Goal: Task Accomplishment & Management: Manage account settings

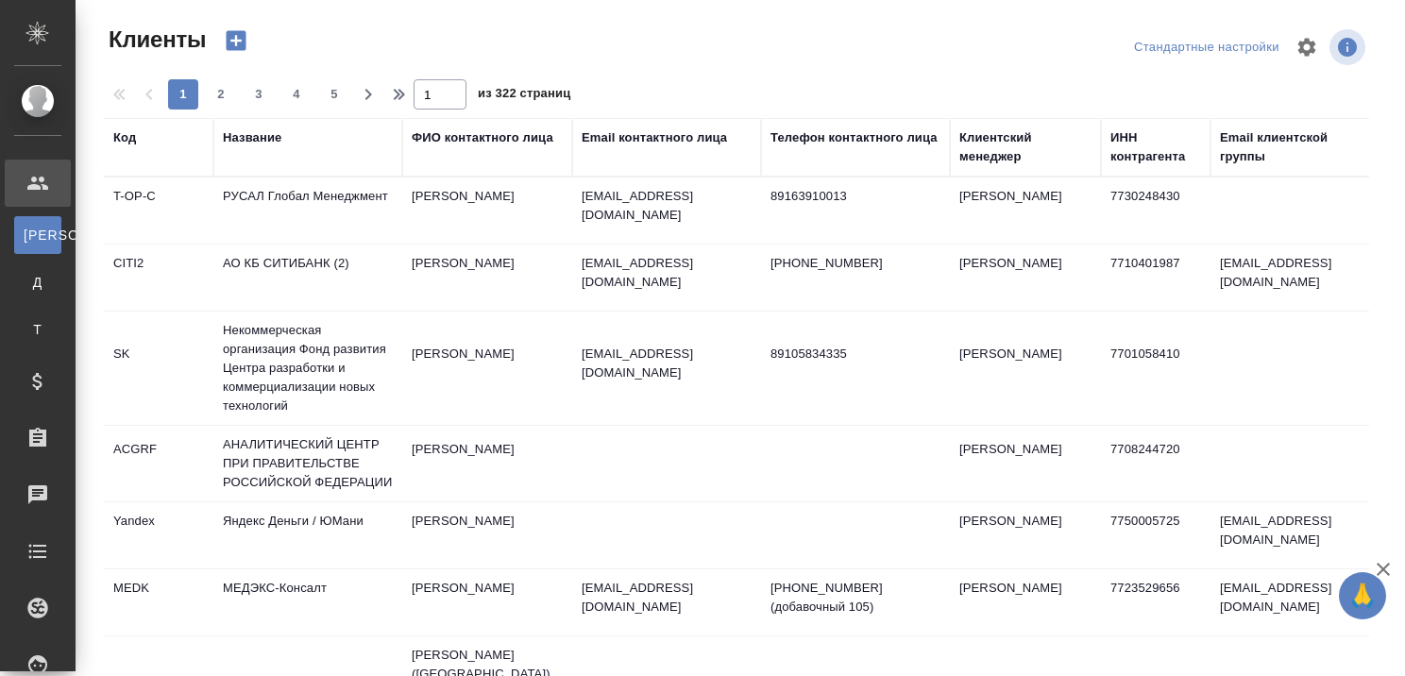
select select "RU"
click at [232, 136] on div "Название" at bounding box center [252, 137] width 59 height 19
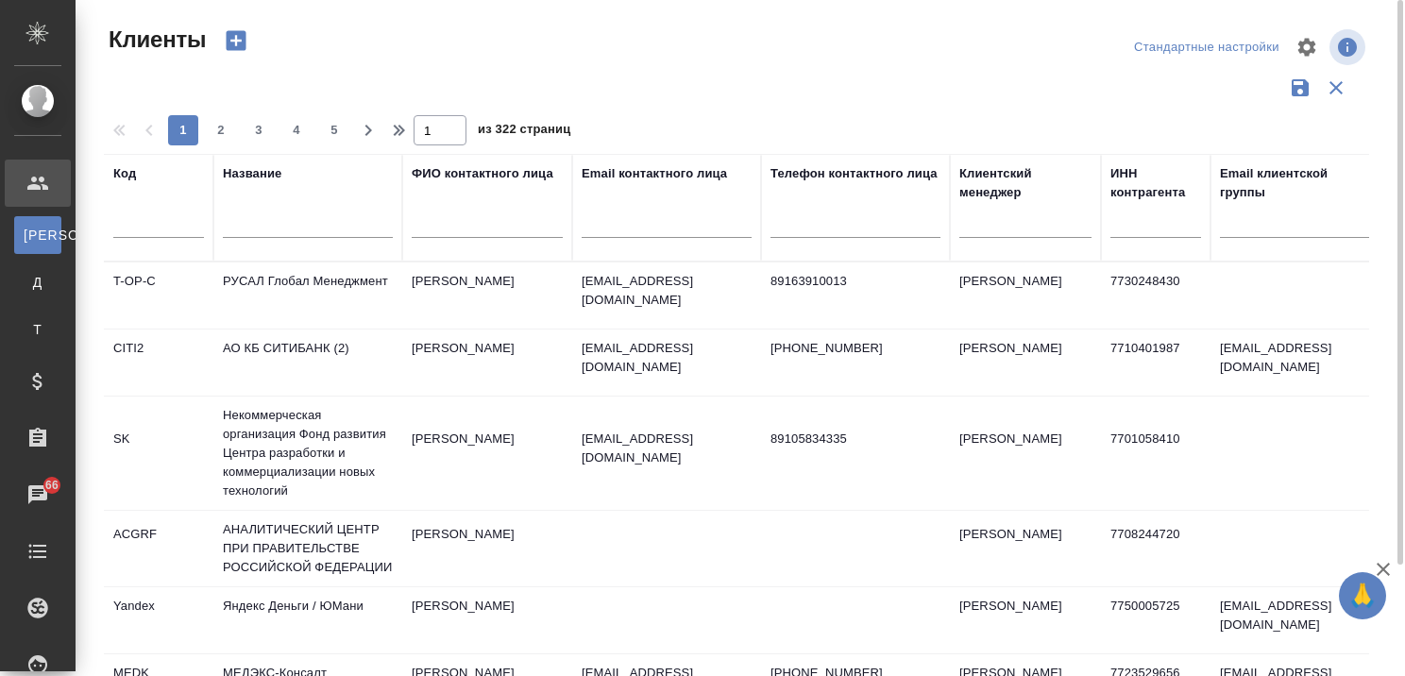
click at [288, 226] on input "text" at bounding box center [308, 226] width 170 height 24
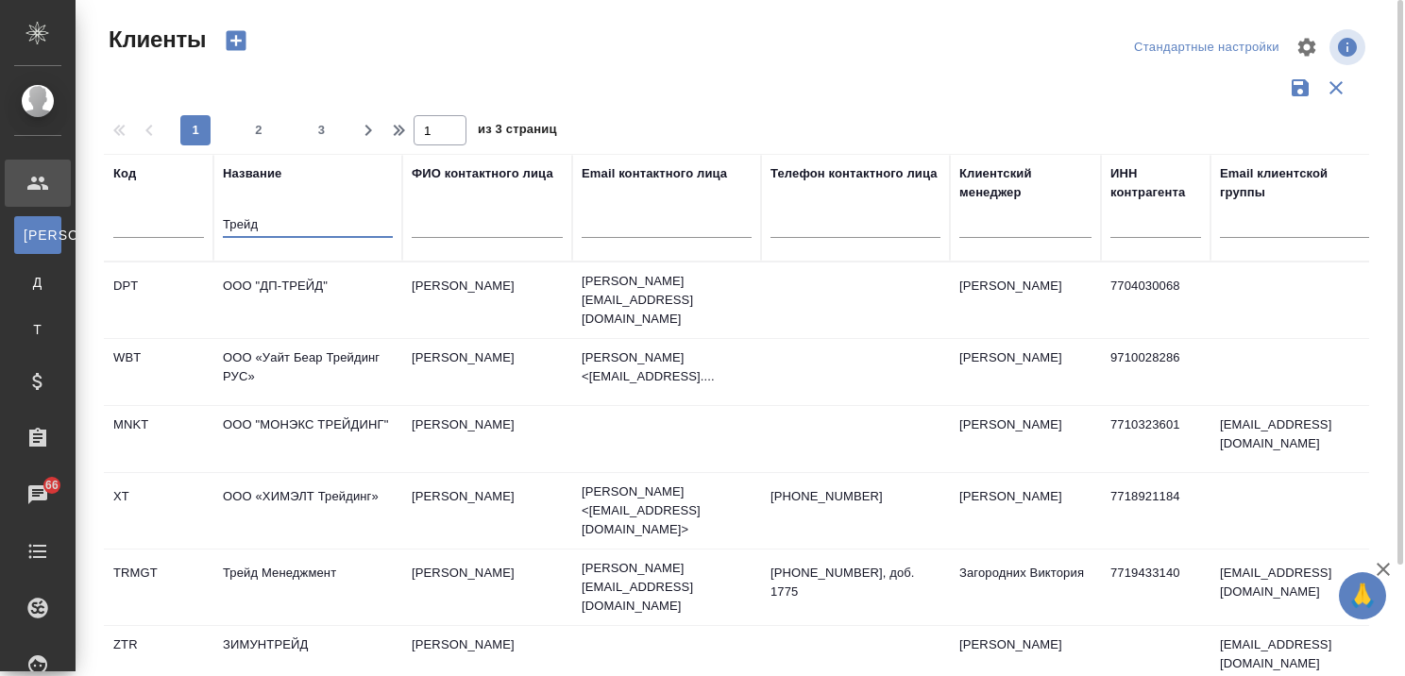
click at [288, 226] on input "Трейд" at bounding box center [308, 226] width 170 height 24
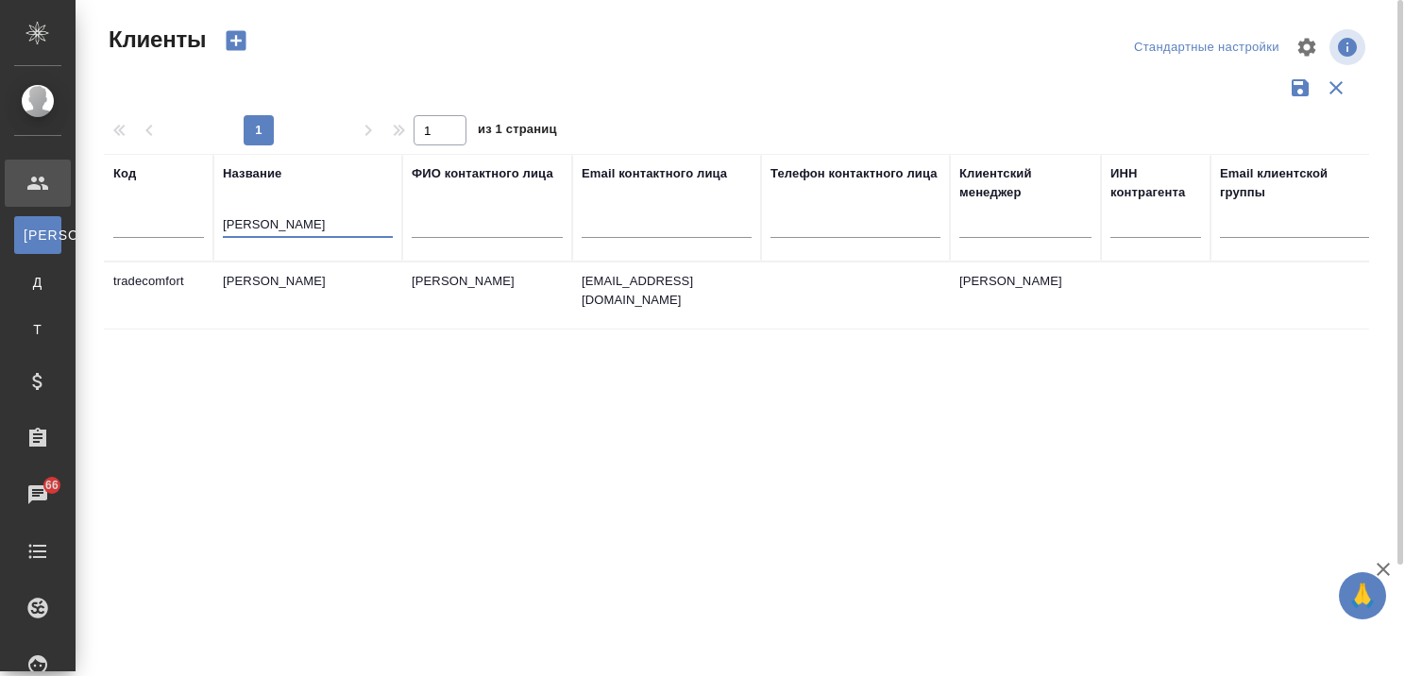
type input "[PERSON_NAME]"
click at [276, 278] on td "[PERSON_NAME]" at bounding box center [307, 295] width 189 height 66
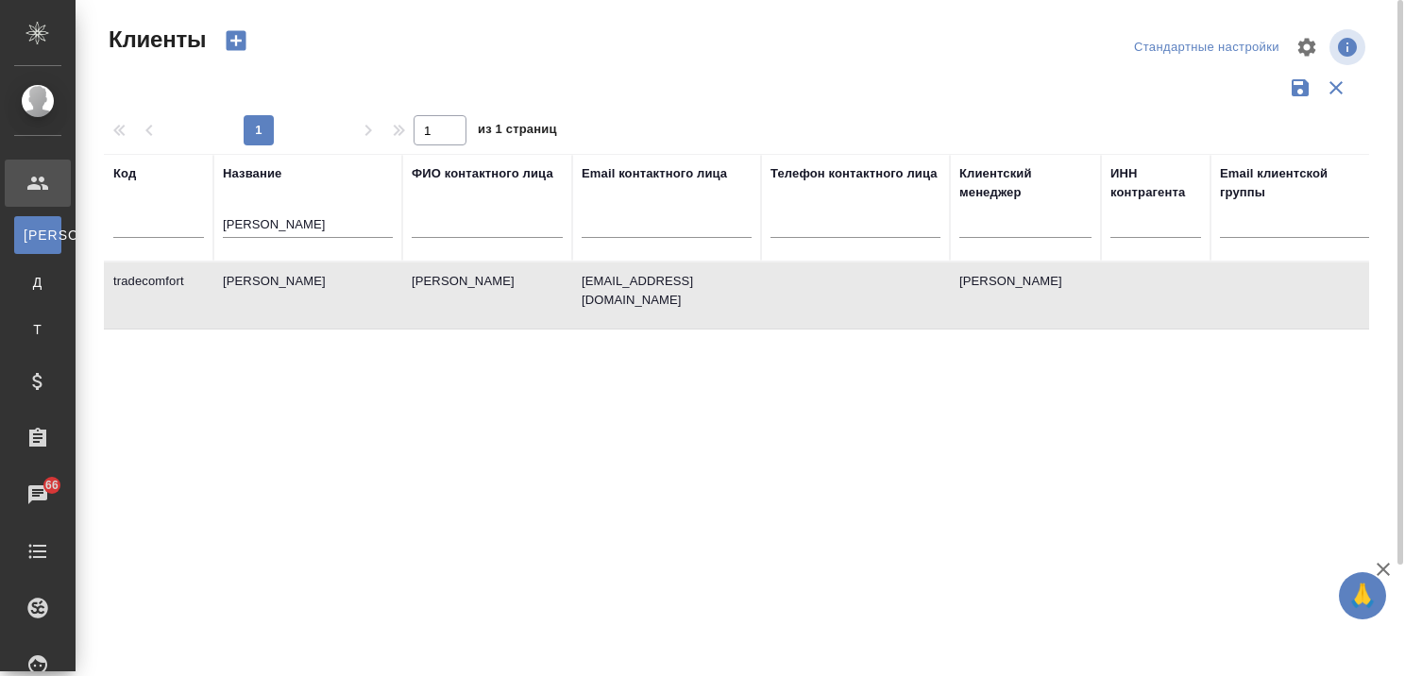
click at [276, 278] on td "[PERSON_NAME]" at bounding box center [307, 295] width 189 height 66
click at [1378, 563] on icon "button" at bounding box center [1382, 569] width 13 height 13
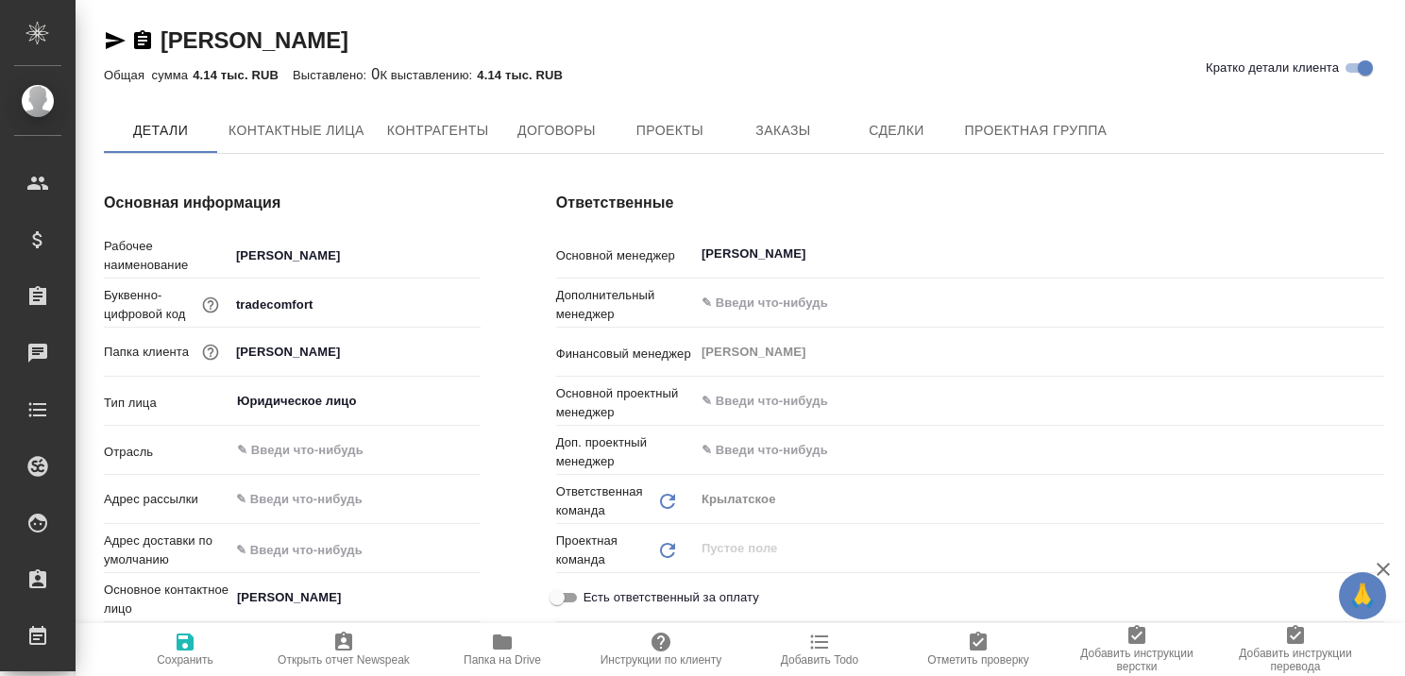
type textarea "x"
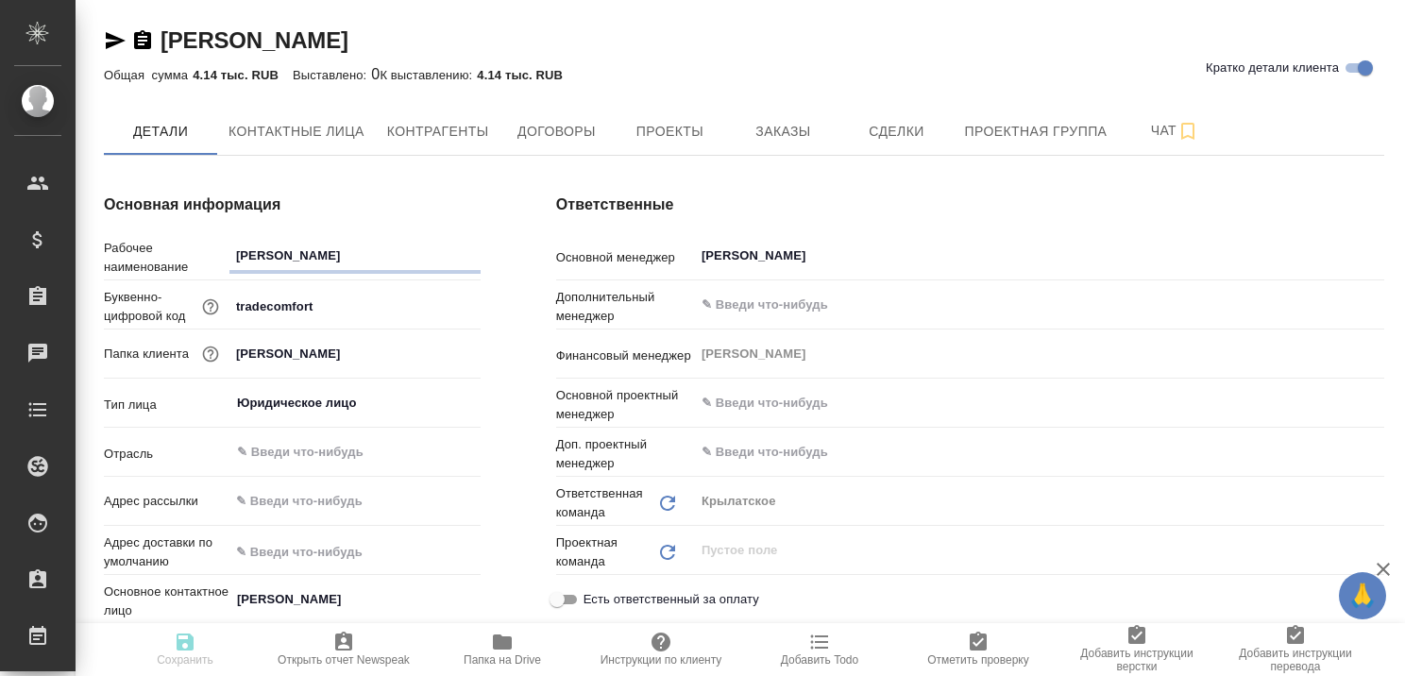
type textarea "x"
click at [784, 125] on span "Заказы" at bounding box center [782, 132] width 91 height 24
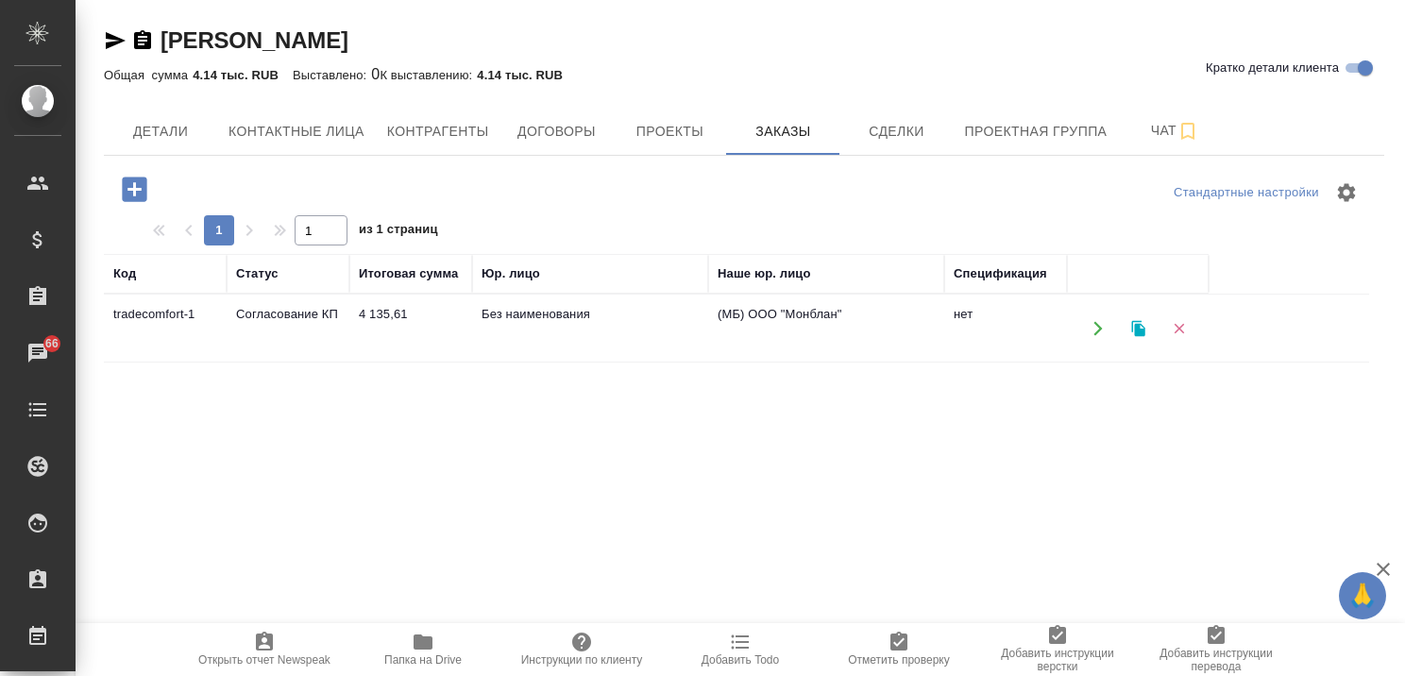
click at [316, 317] on td "Согласование КП" at bounding box center [288, 328] width 123 height 66
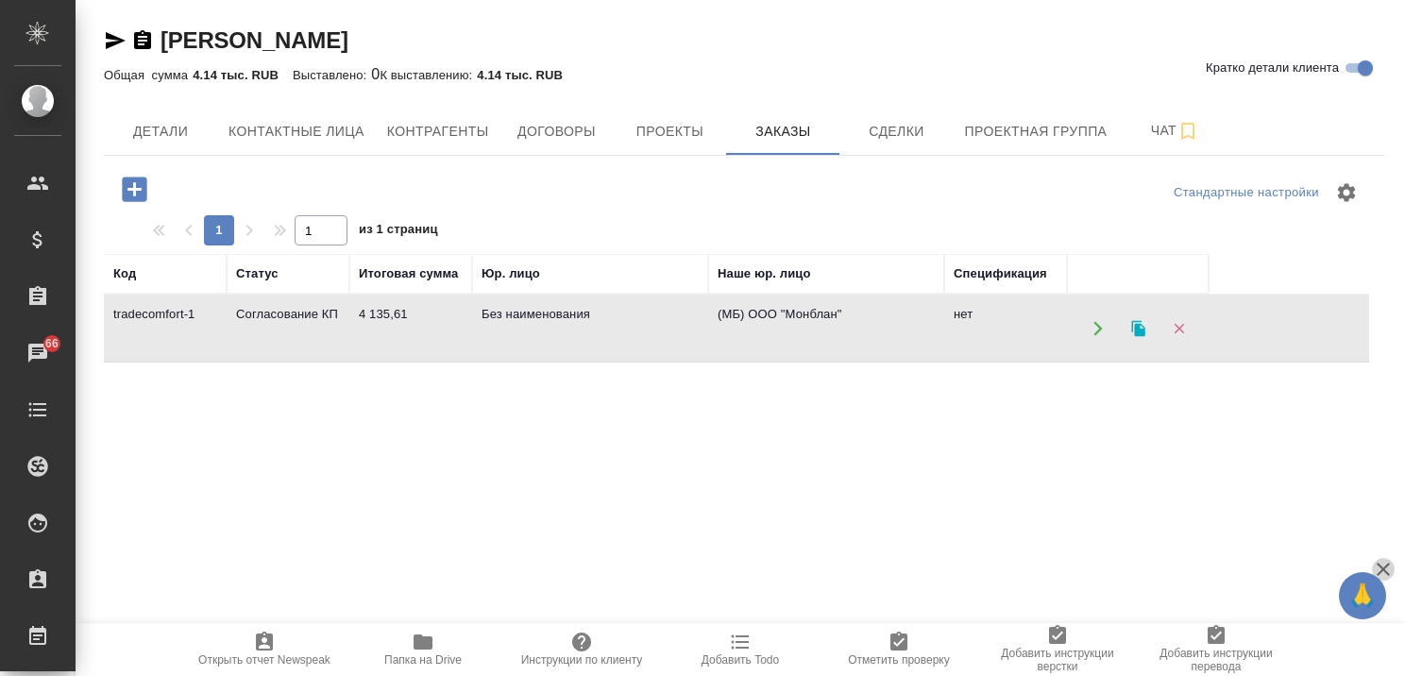
click at [1385, 566] on icon "button" at bounding box center [1382, 569] width 13 height 13
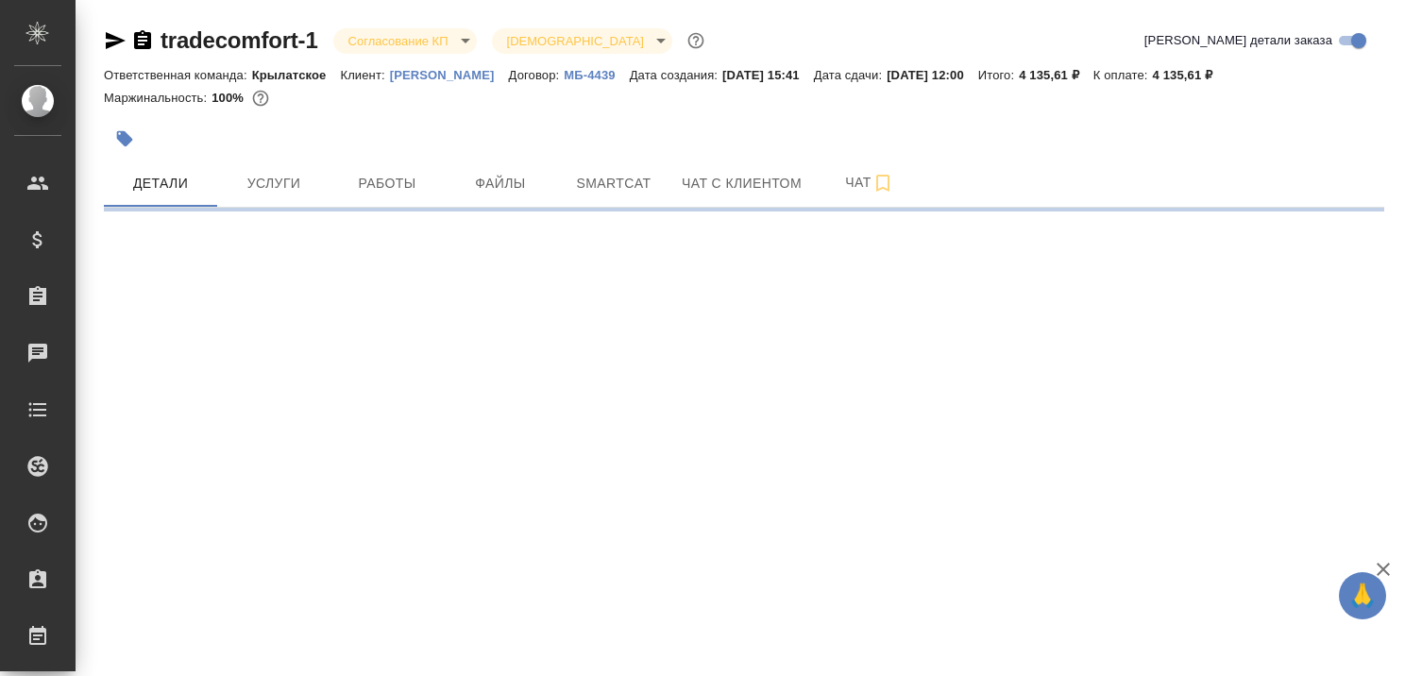
select select "RU"
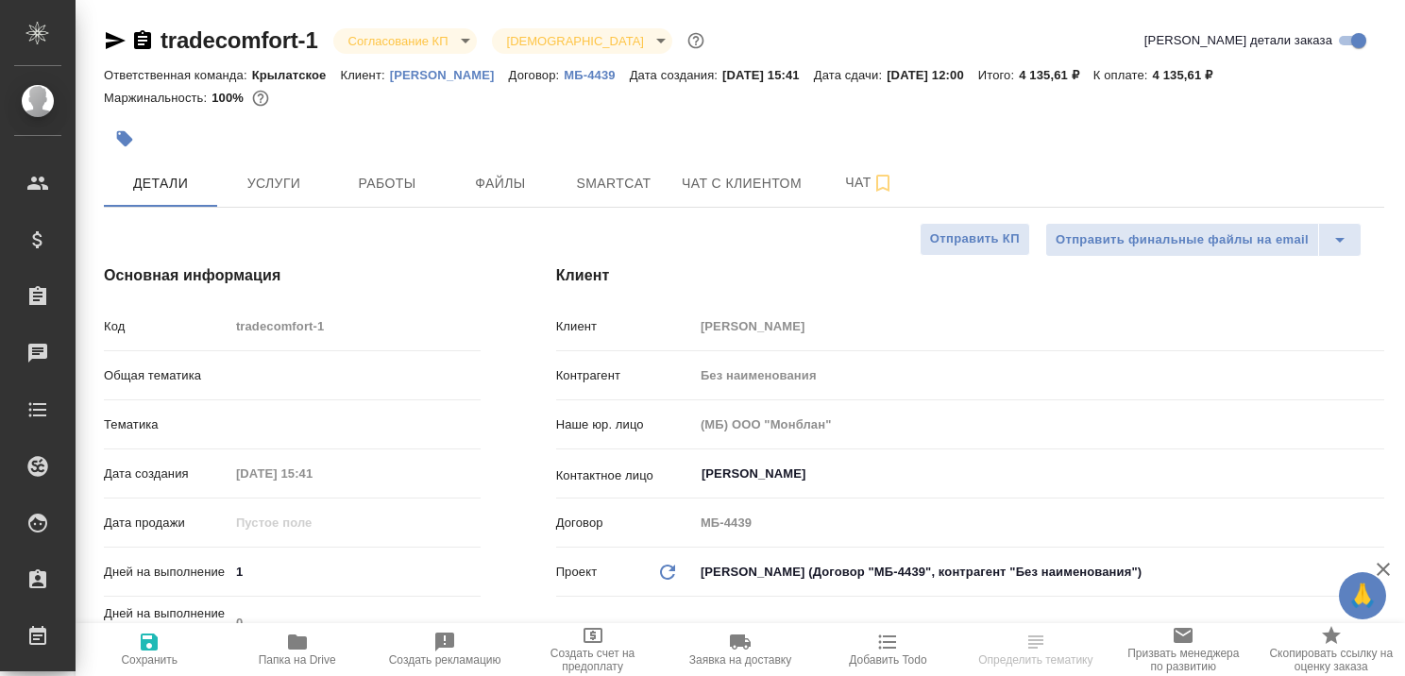
type textarea "x"
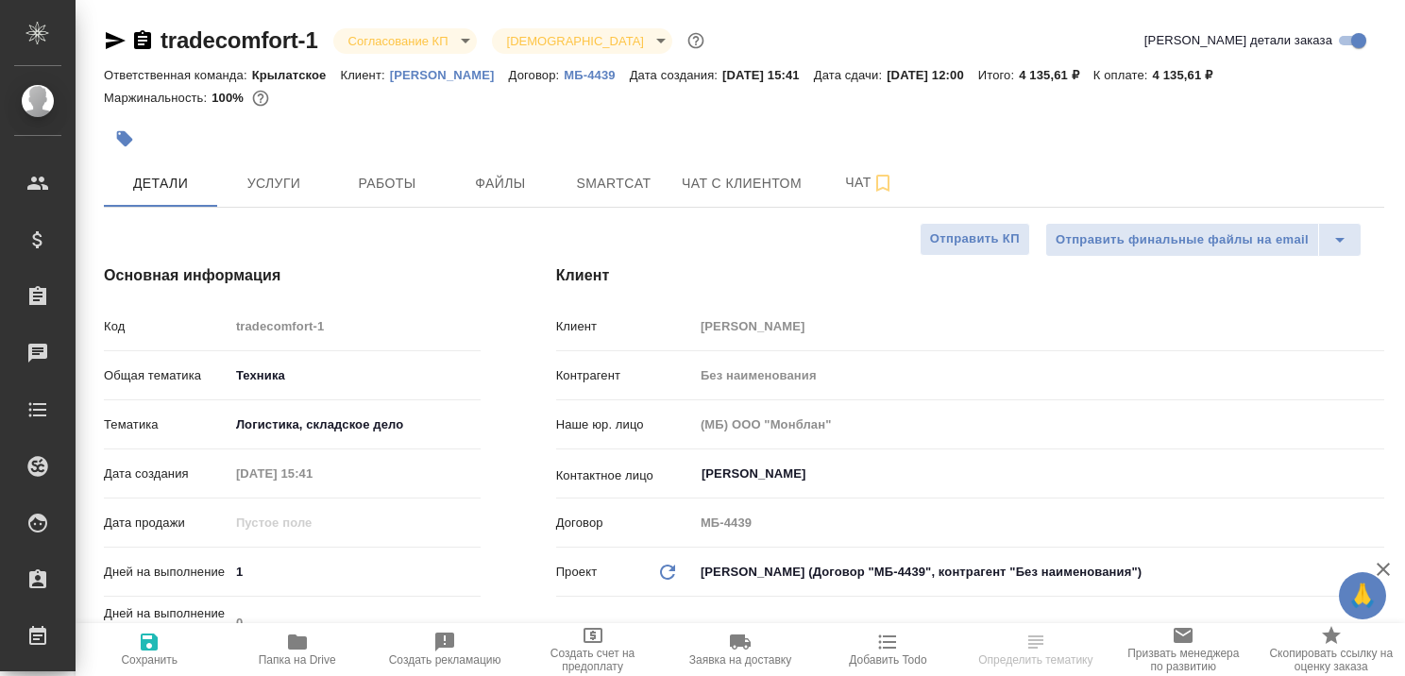
type textarea "x"
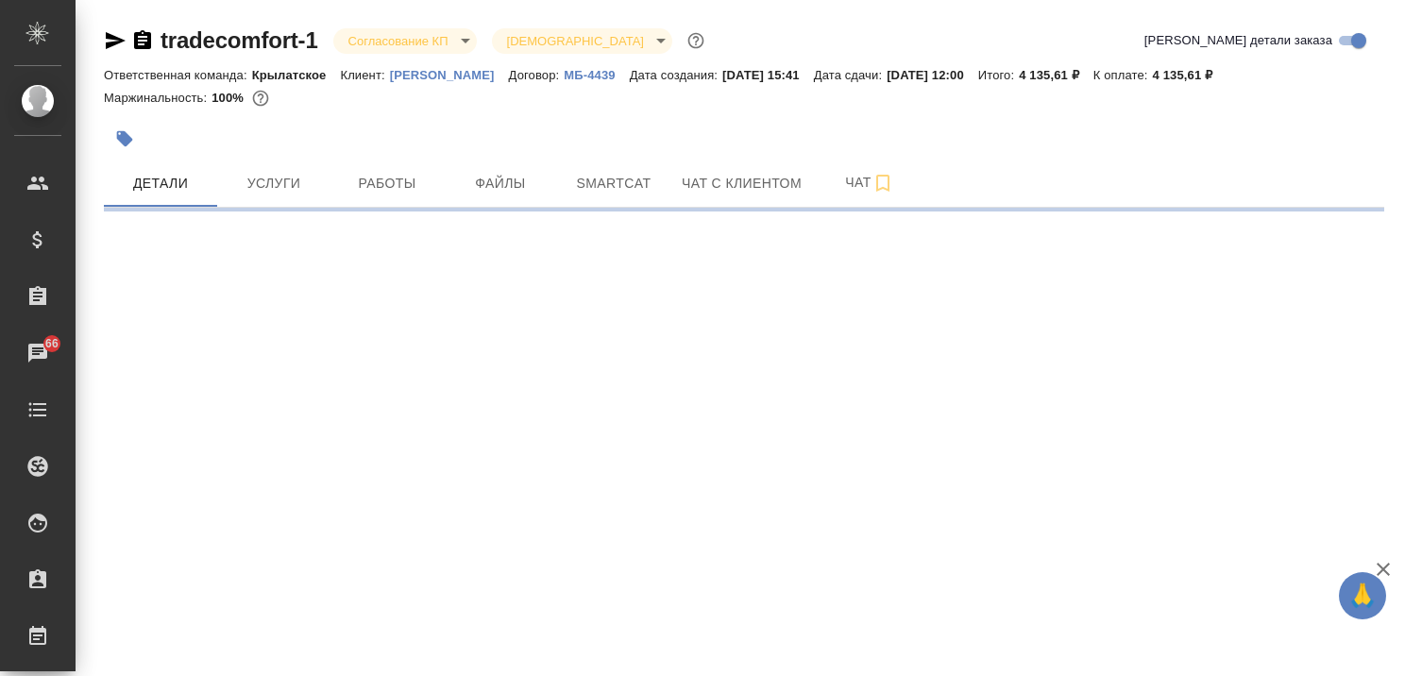
select select "RU"
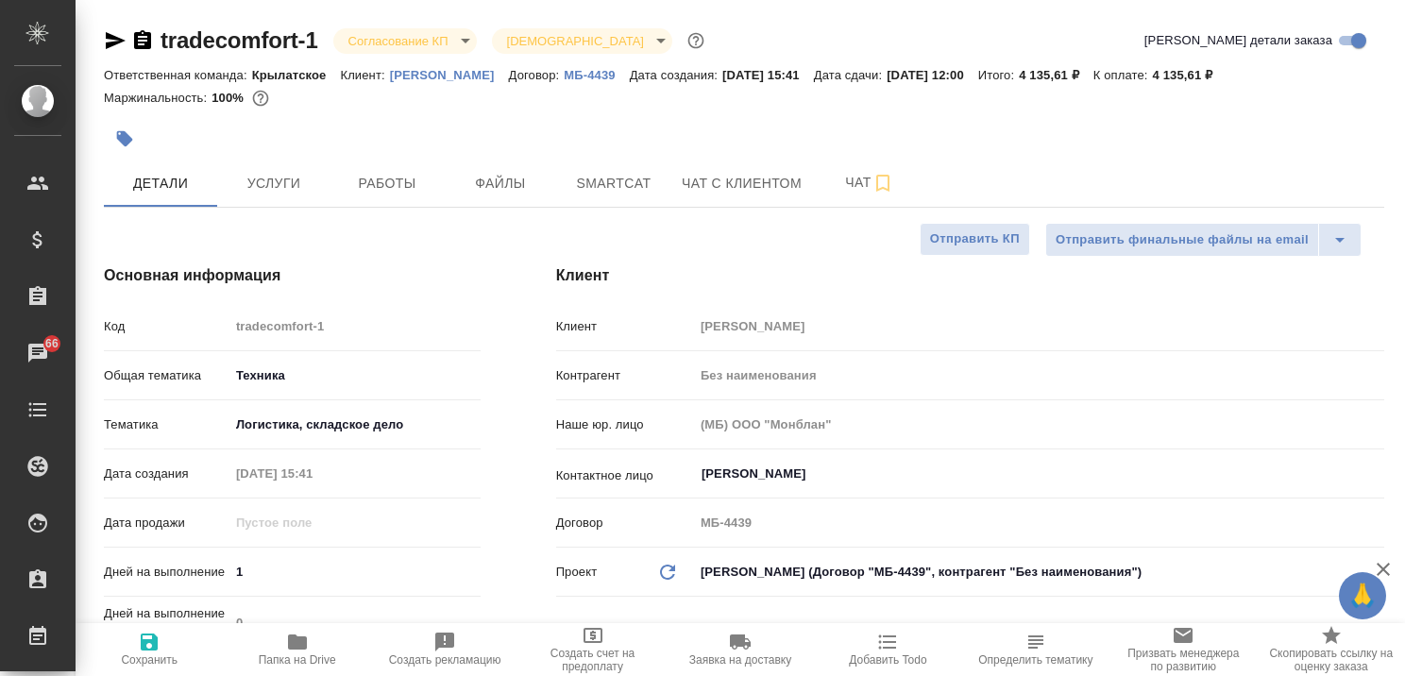
type textarea "x"
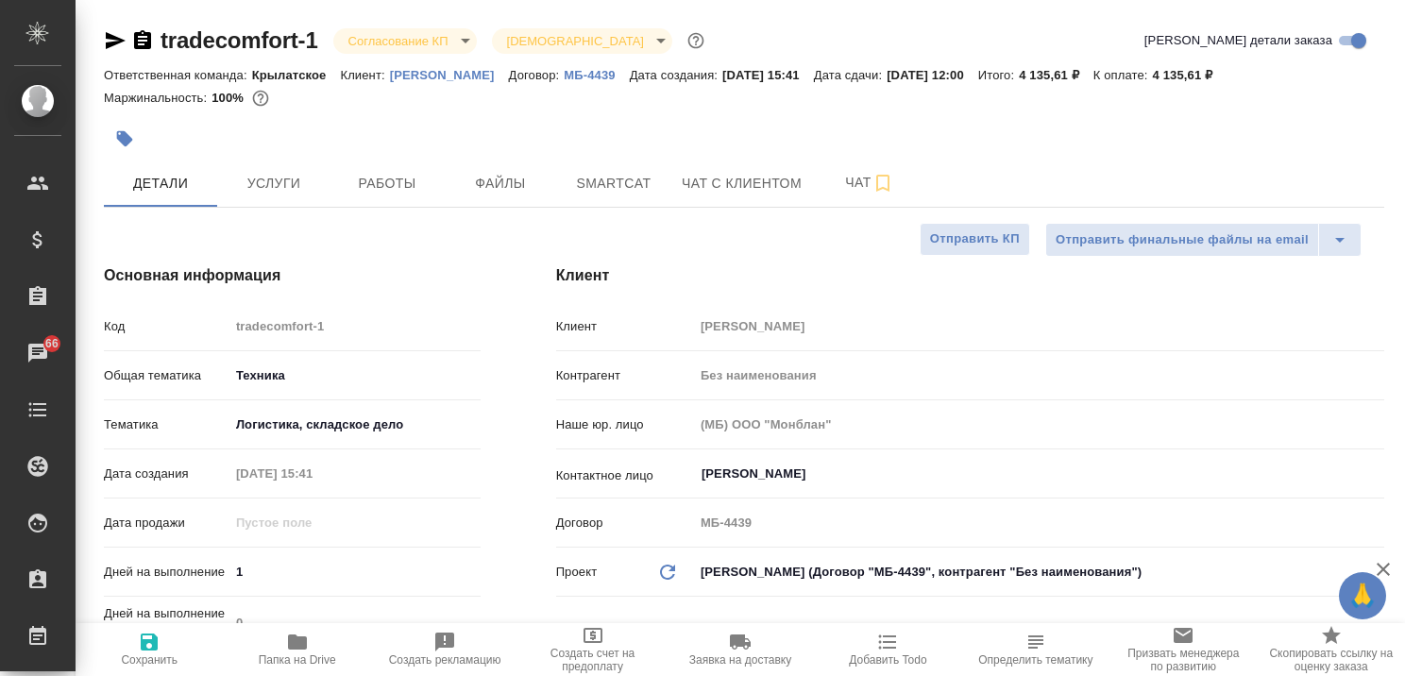
type textarea "x"
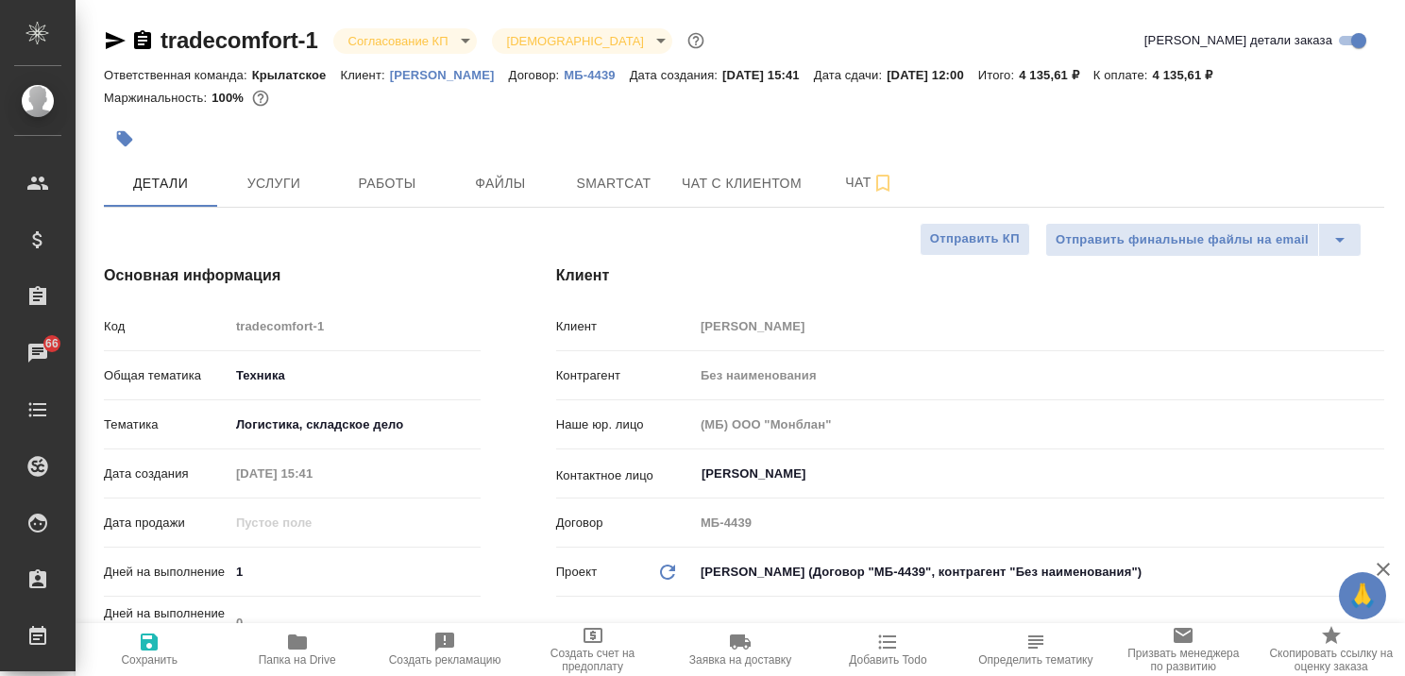
type textarea "x"
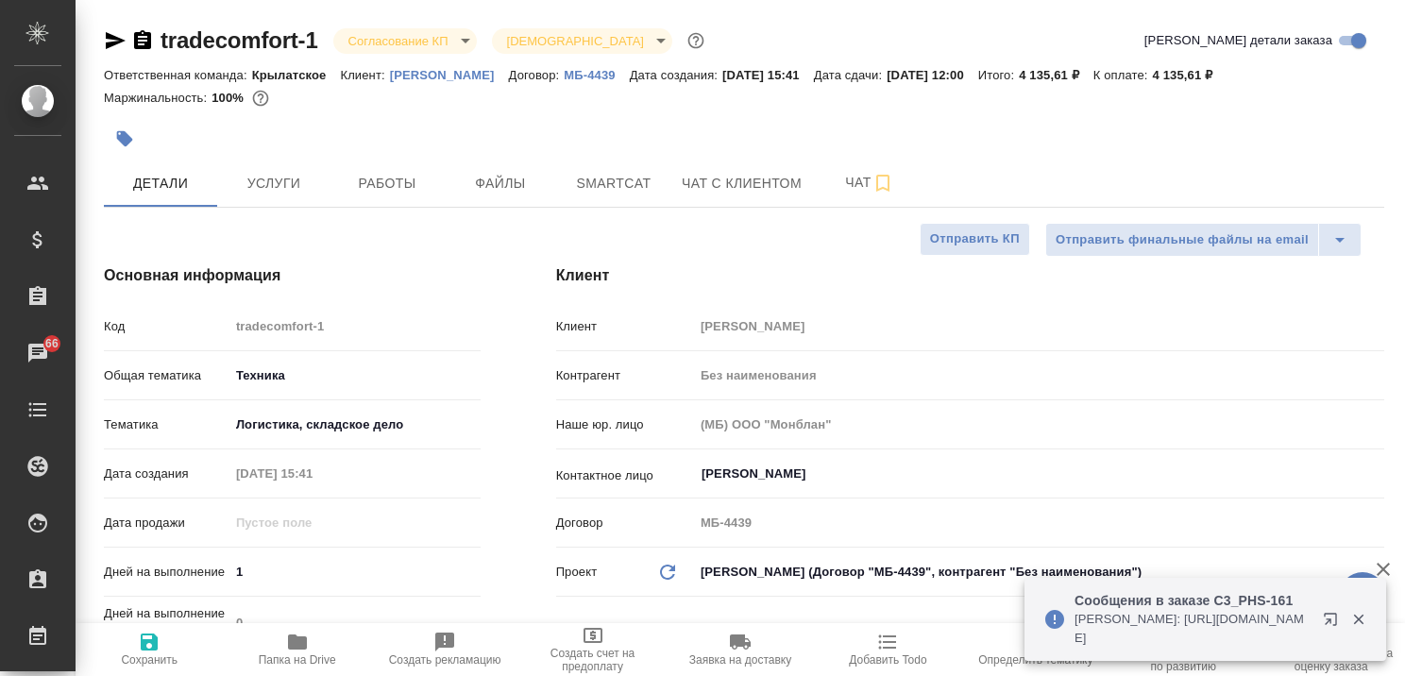
type textarea "x"
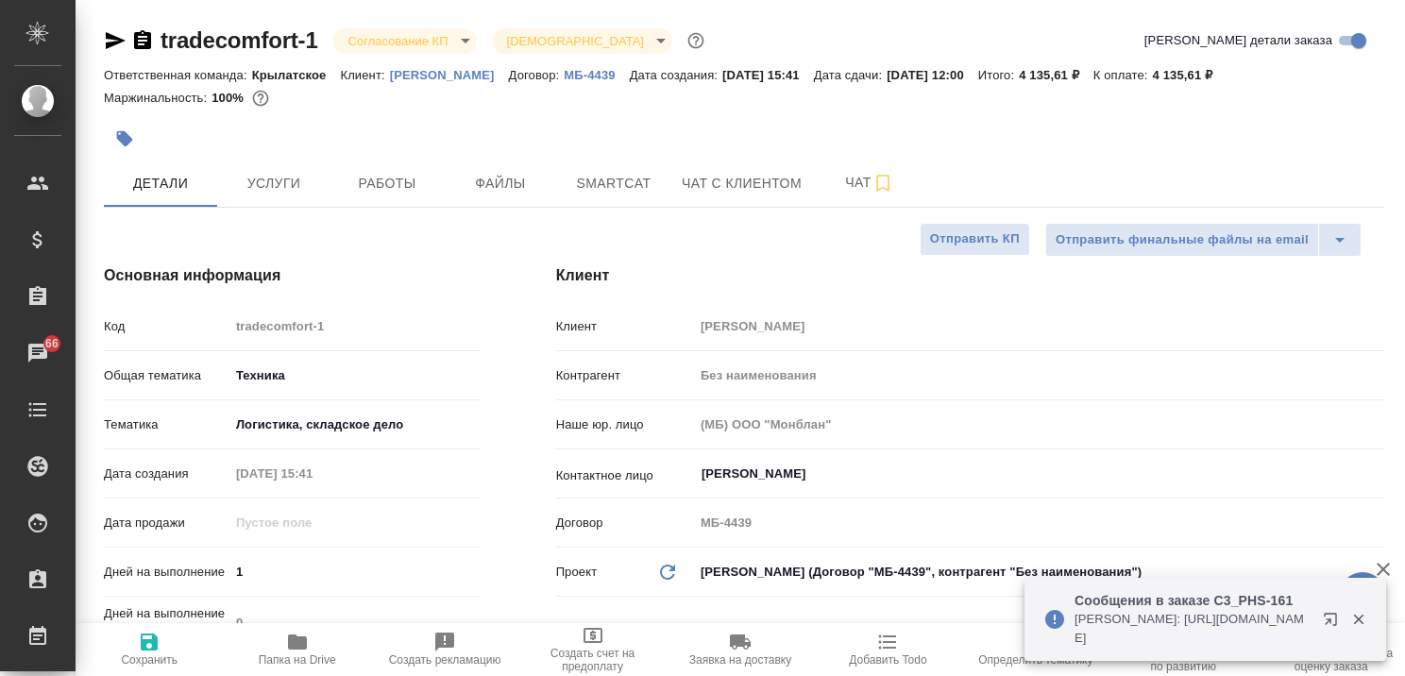
type textarea "x"
click at [1331, 616] on icon "button" at bounding box center [1334, 623] width 23 height 23
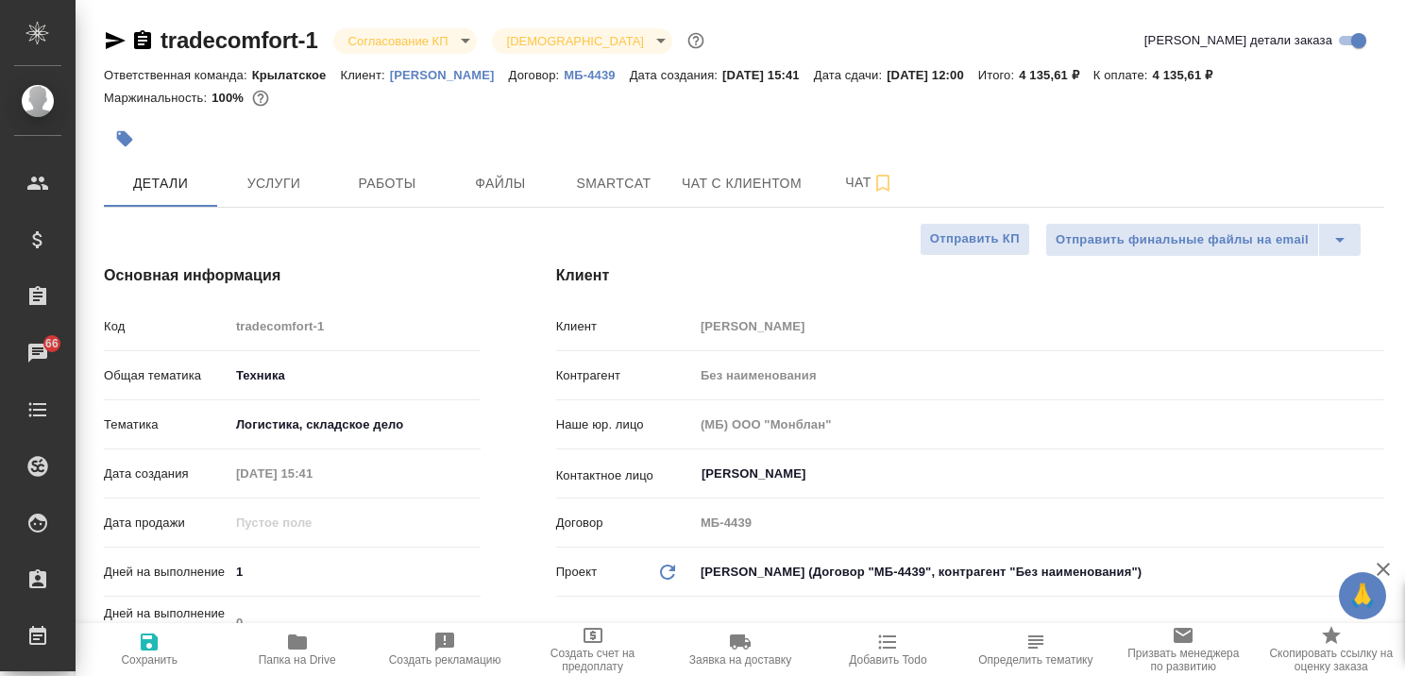
type textarea "x"
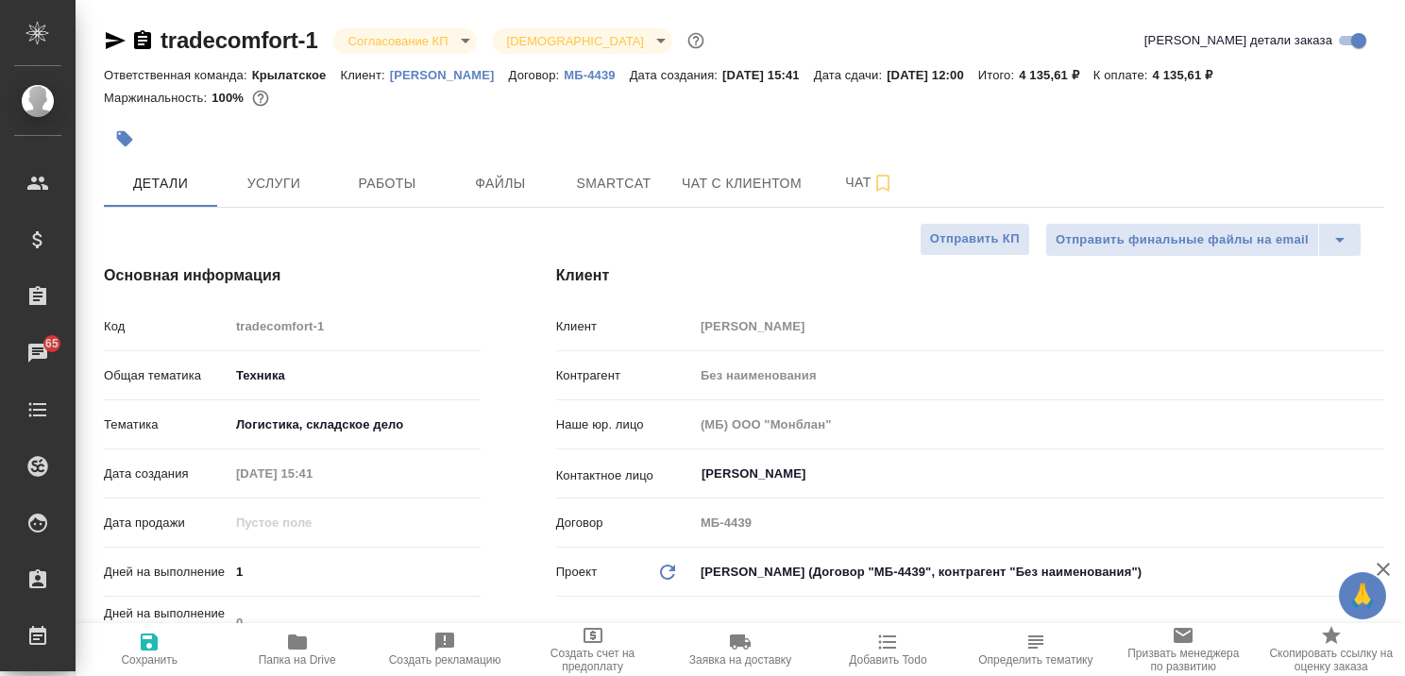
type textarea "x"
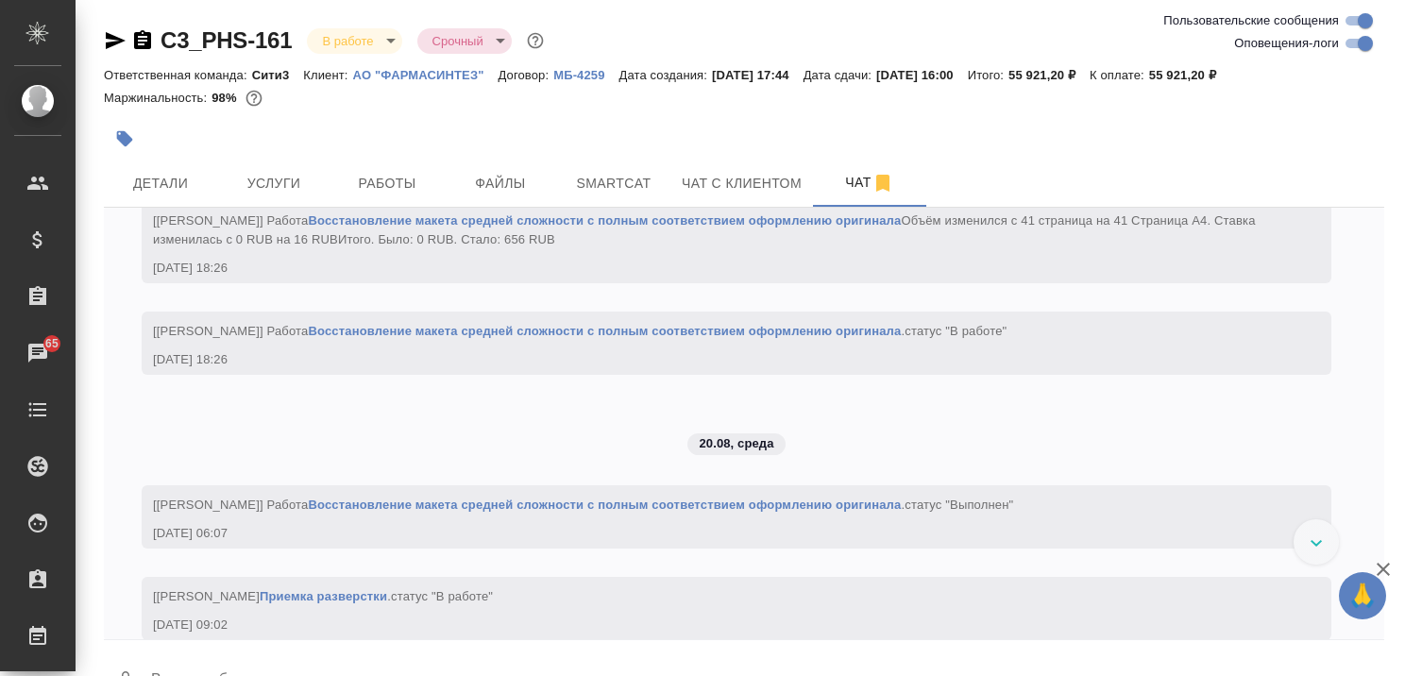
scroll to position [5341, 0]
